Goal: Find specific page/section: Find specific page/section

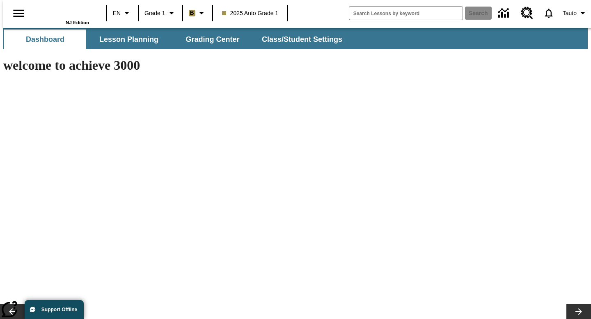
type input "-1"
click at [577, 13] on icon "Profile/Settings" at bounding box center [582, 13] width 10 height 10
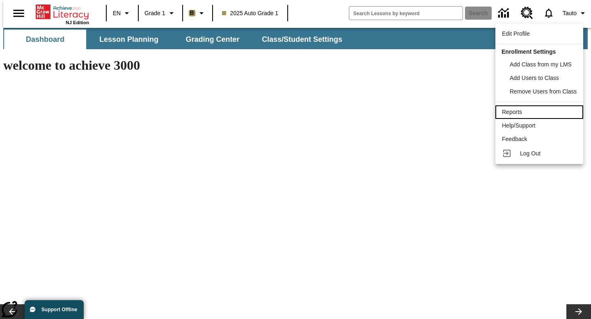
click at [517, 111] on span "Reports" at bounding box center [512, 112] width 20 height 7
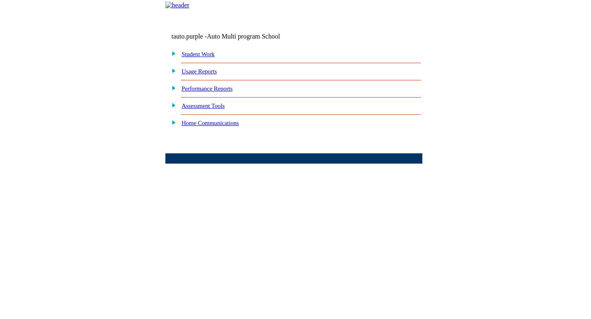
click at [215, 126] on link "Home Communications" at bounding box center [209, 123] width 57 height 7
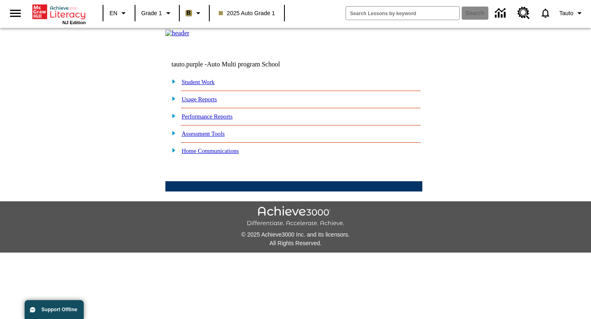
click at [173, 154] on img at bounding box center [171, 149] width 9 height 7
click at [575, 15] on icon "Profile/Settings" at bounding box center [579, 13] width 10 height 10
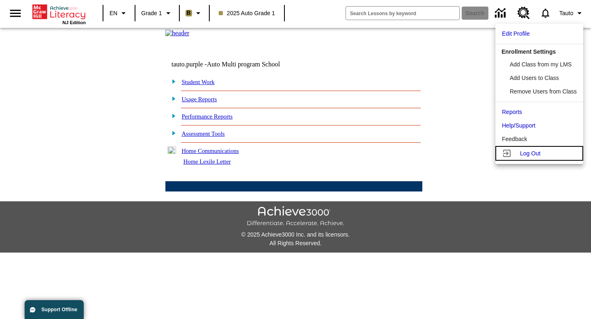
click at [537, 155] on span "Log Out" at bounding box center [530, 153] width 21 height 7
